Goal: Task Accomplishment & Management: Use online tool/utility

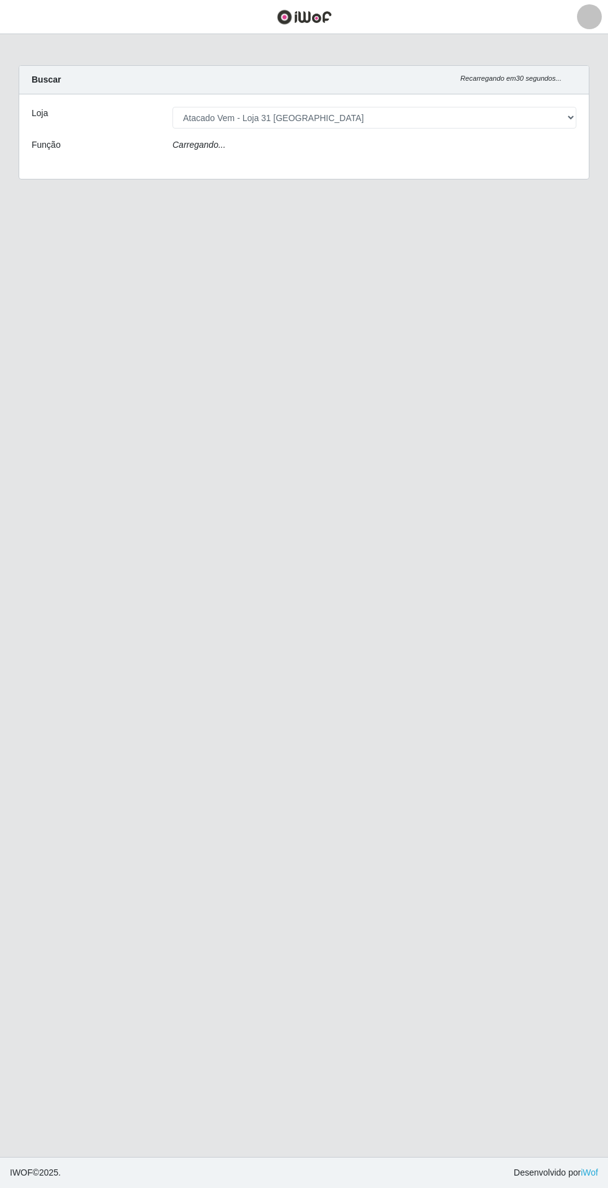
select select "437"
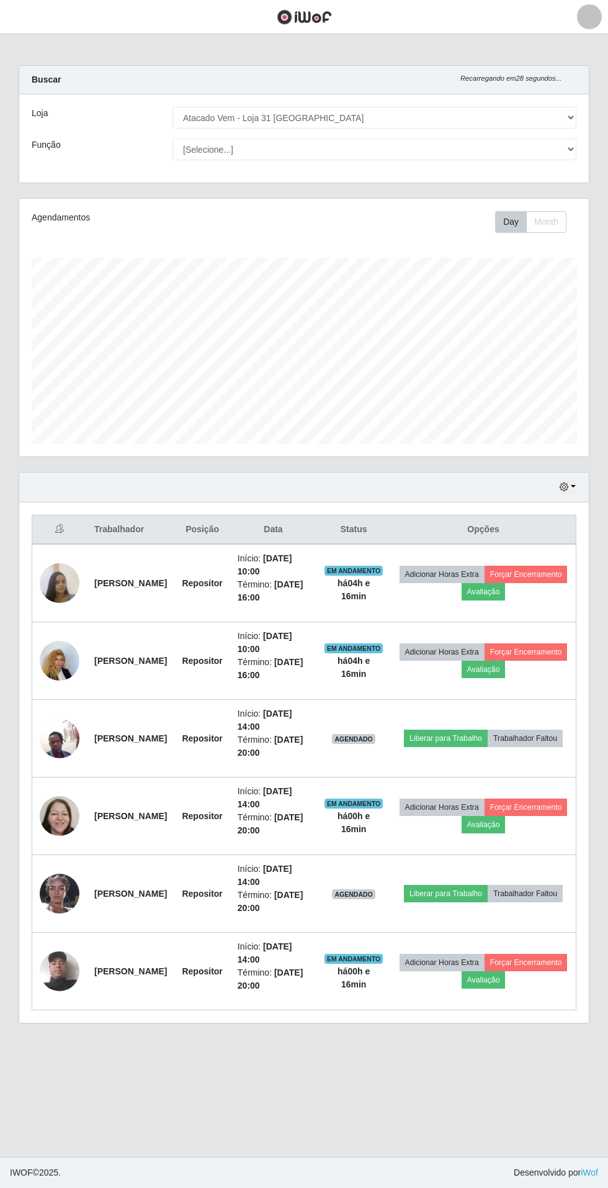
scroll to position [257, 570]
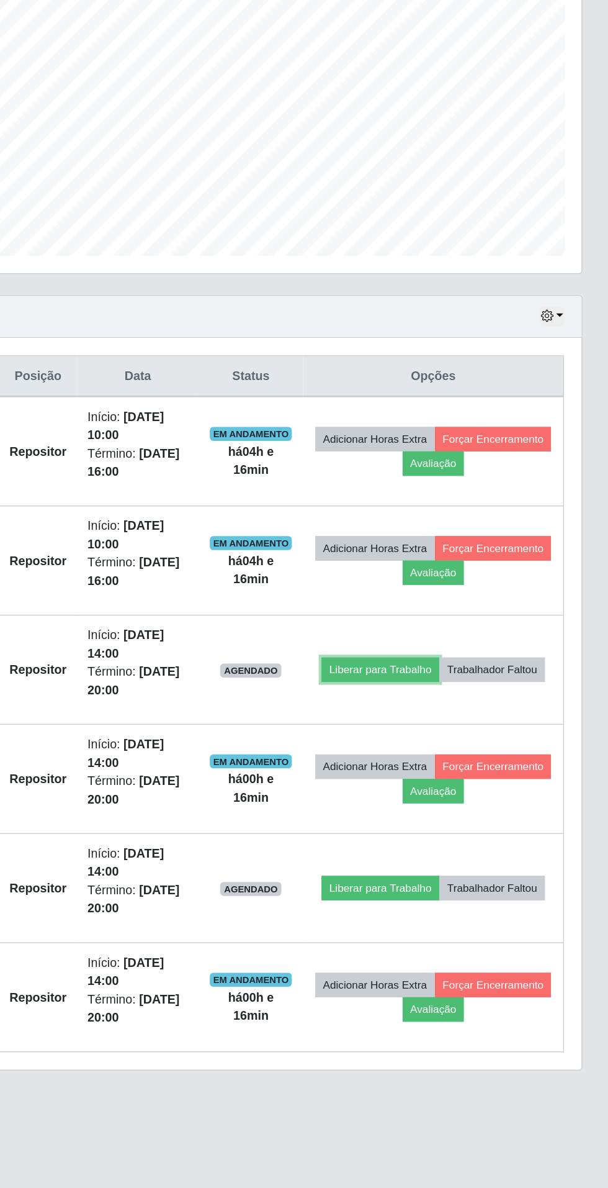
click at [488, 729] on button "Liberar para Trabalho" at bounding box center [446, 737] width 84 height 17
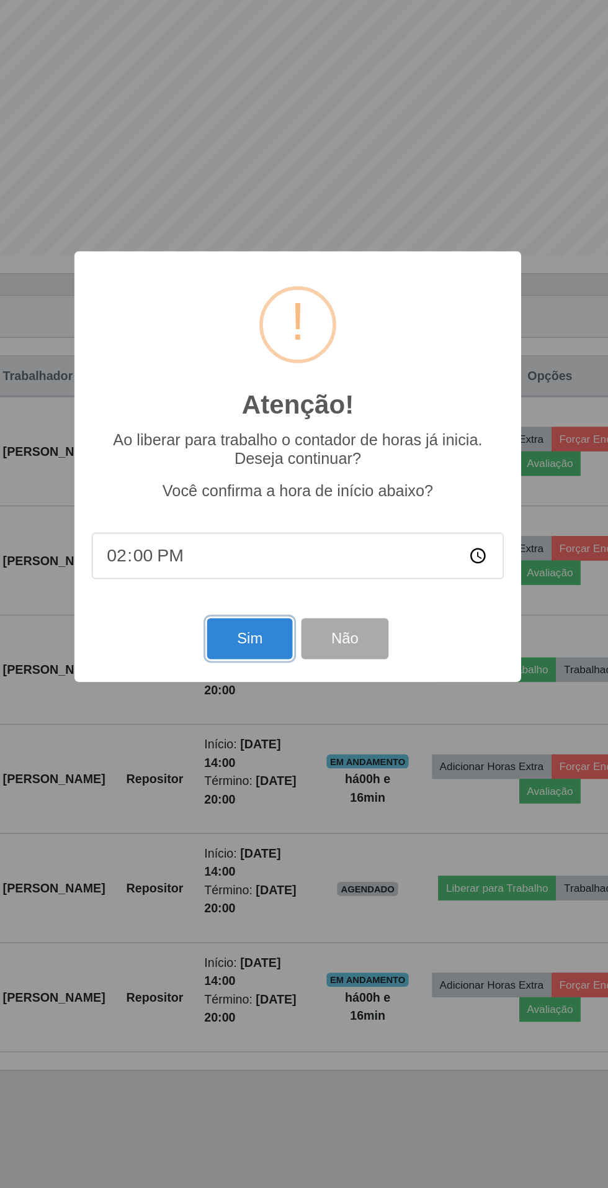
click at [273, 731] on button "Sim" at bounding box center [270, 715] width 60 height 29
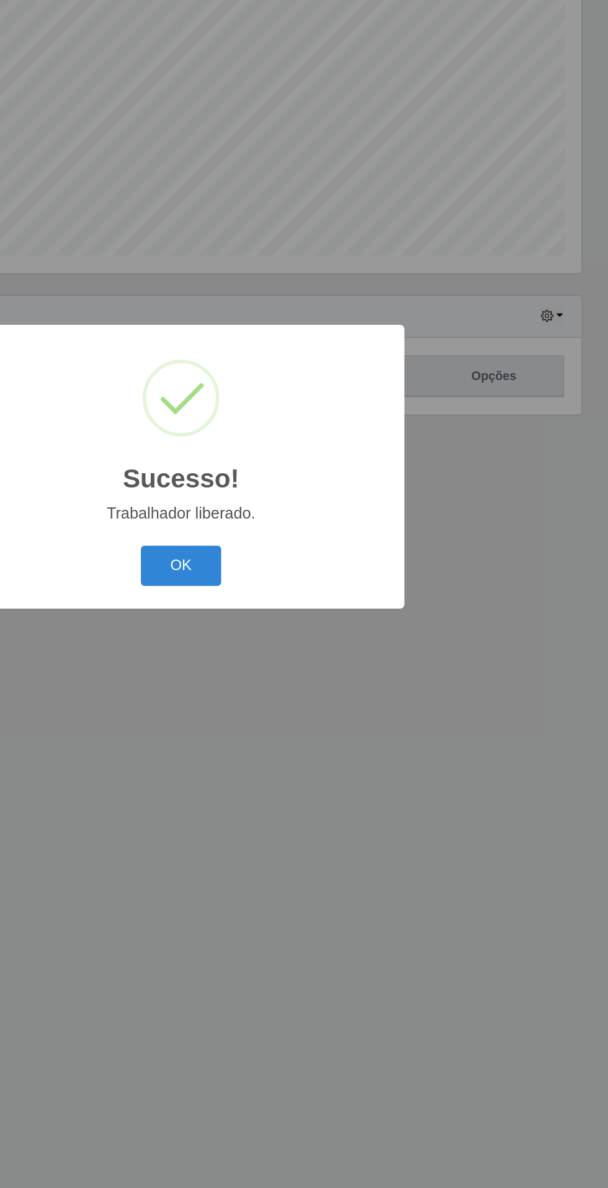
click at [320, 679] on button "OK" at bounding box center [305, 664] width 58 height 29
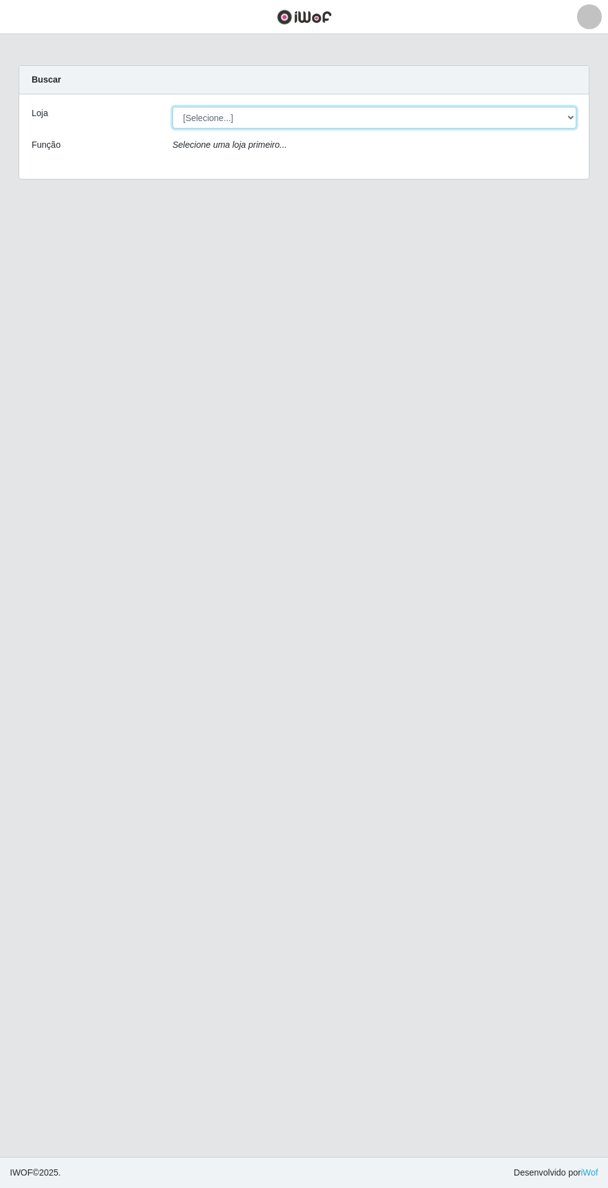
click at [549, 125] on select "[Selecione...] Atacado Vem - Loja 31 [GEOGRAPHIC_DATA]" at bounding box center [375, 118] width 404 height 22
select select "437"
click at [173, 107] on select "[Selecione...] Atacado Vem - Loja 31 [GEOGRAPHIC_DATA]" at bounding box center [375, 118] width 404 height 22
